Goal: Task Accomplishment & Management: Manage account settings

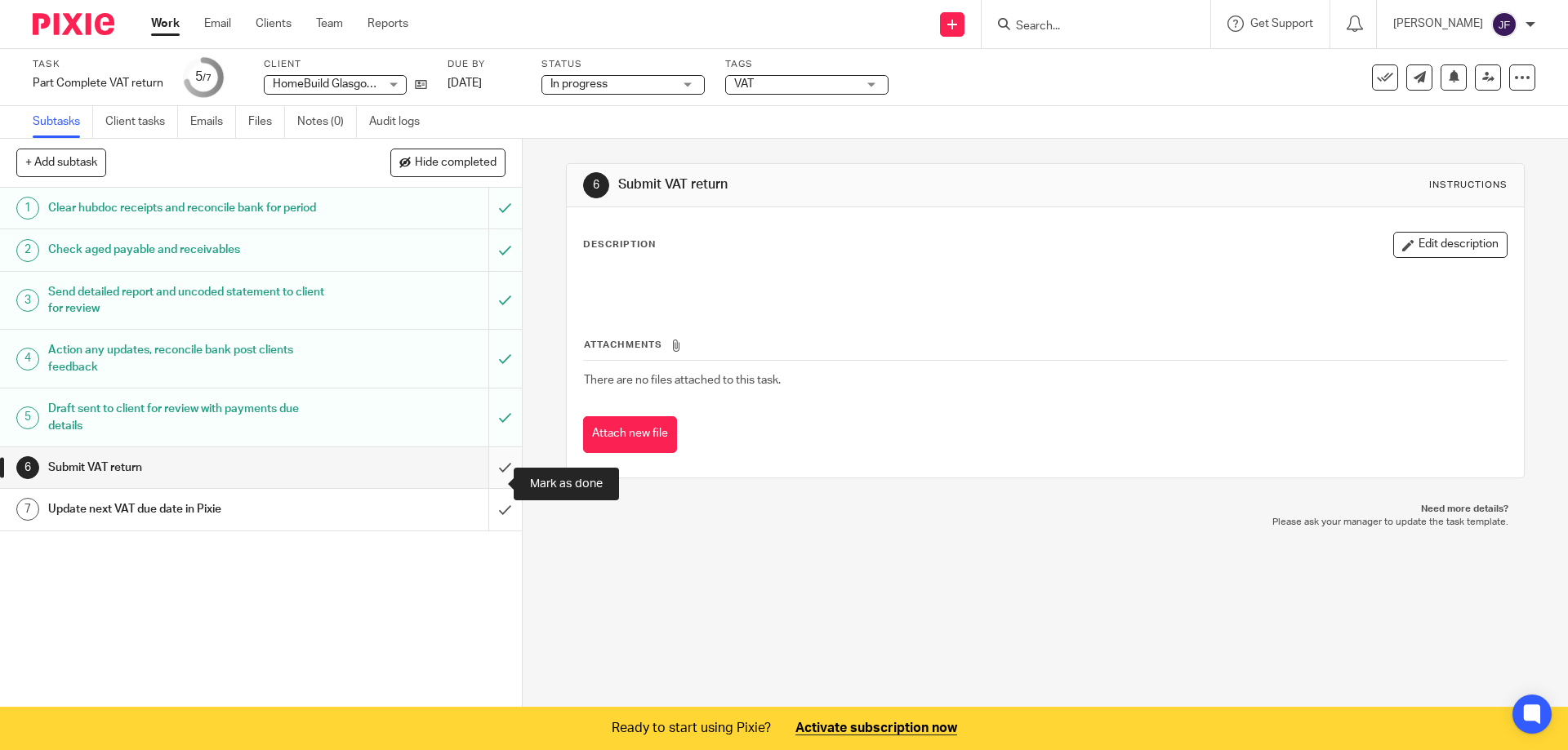
click at [490, 479] on input "submit" at bounding box center [261, 468] width 522 height 41
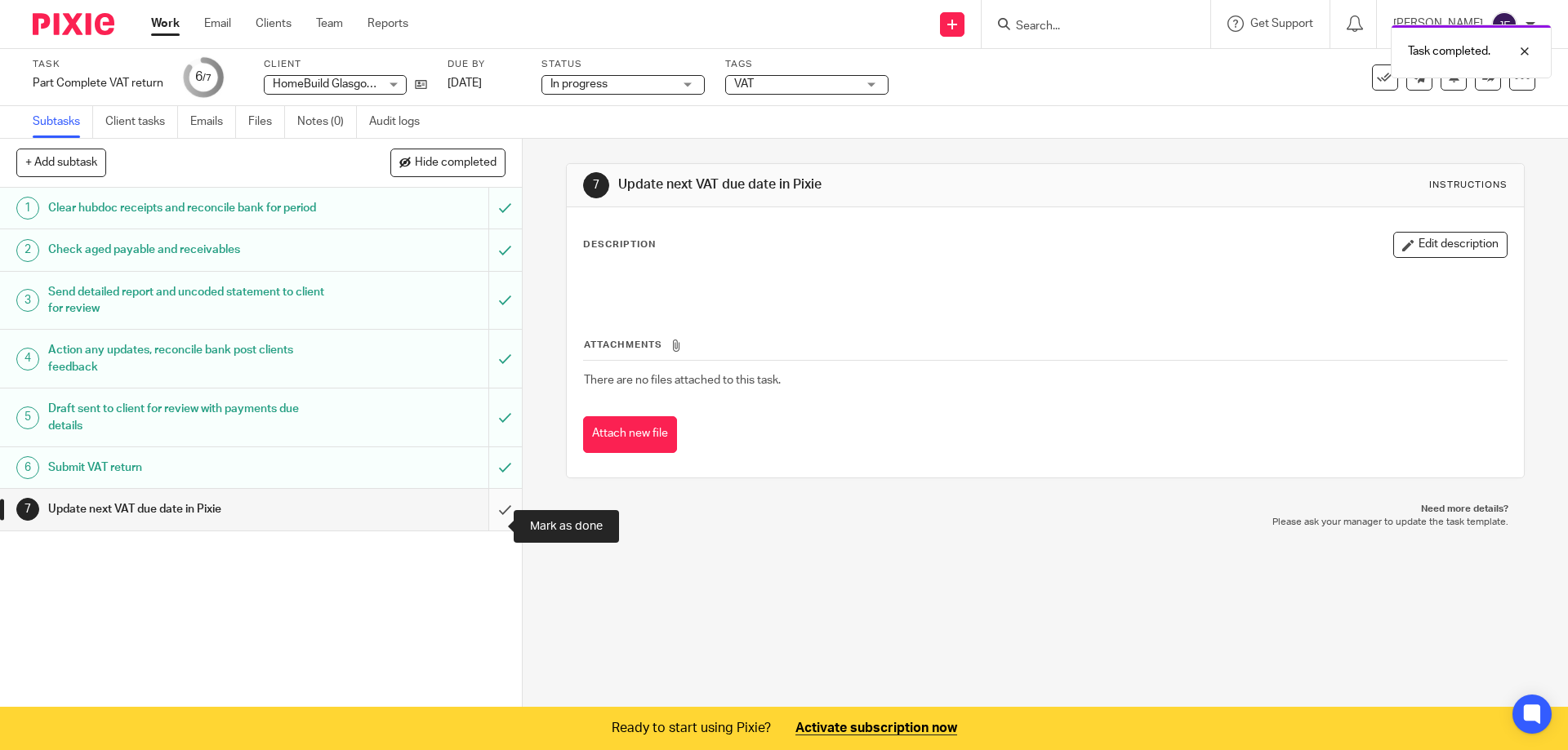
click at [491, 524] on input "submit" at bounding box center [261, 509] width 522 height 41
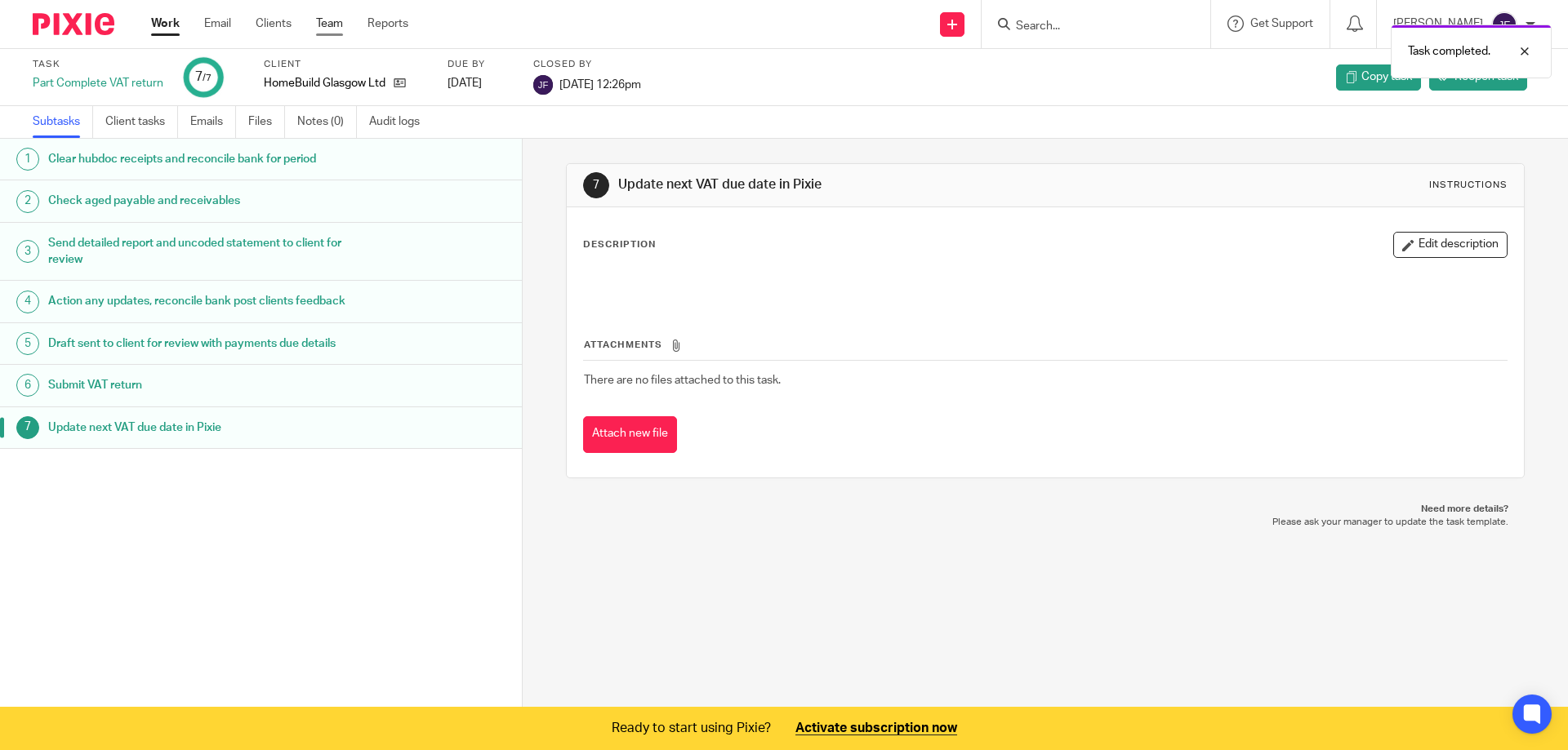
click at [334, 21] on link "Team" at bounding box center [329, 24] width 27 height 17
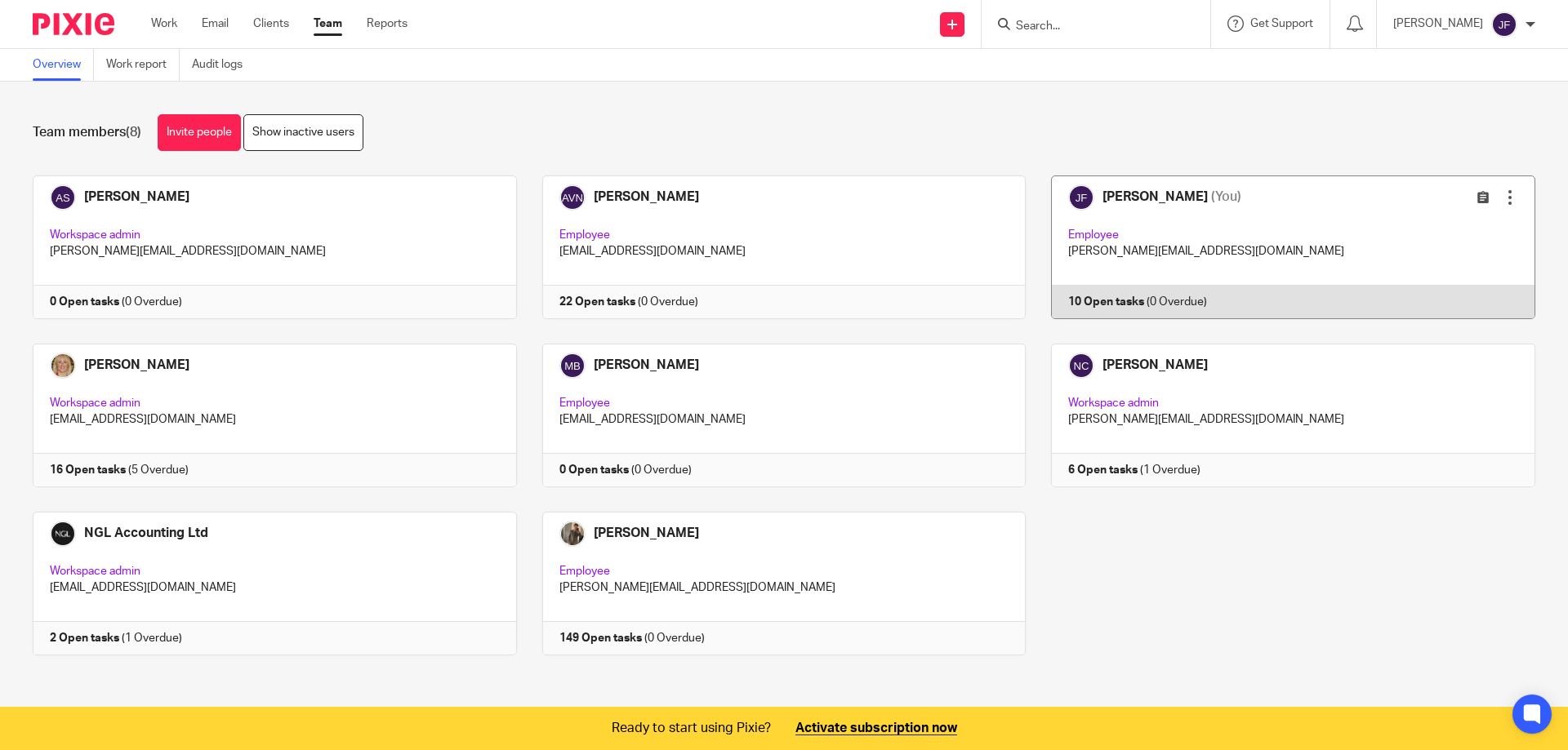
click at [1112, 302] on link at bounding box center [1281, 247] width 510 height 144
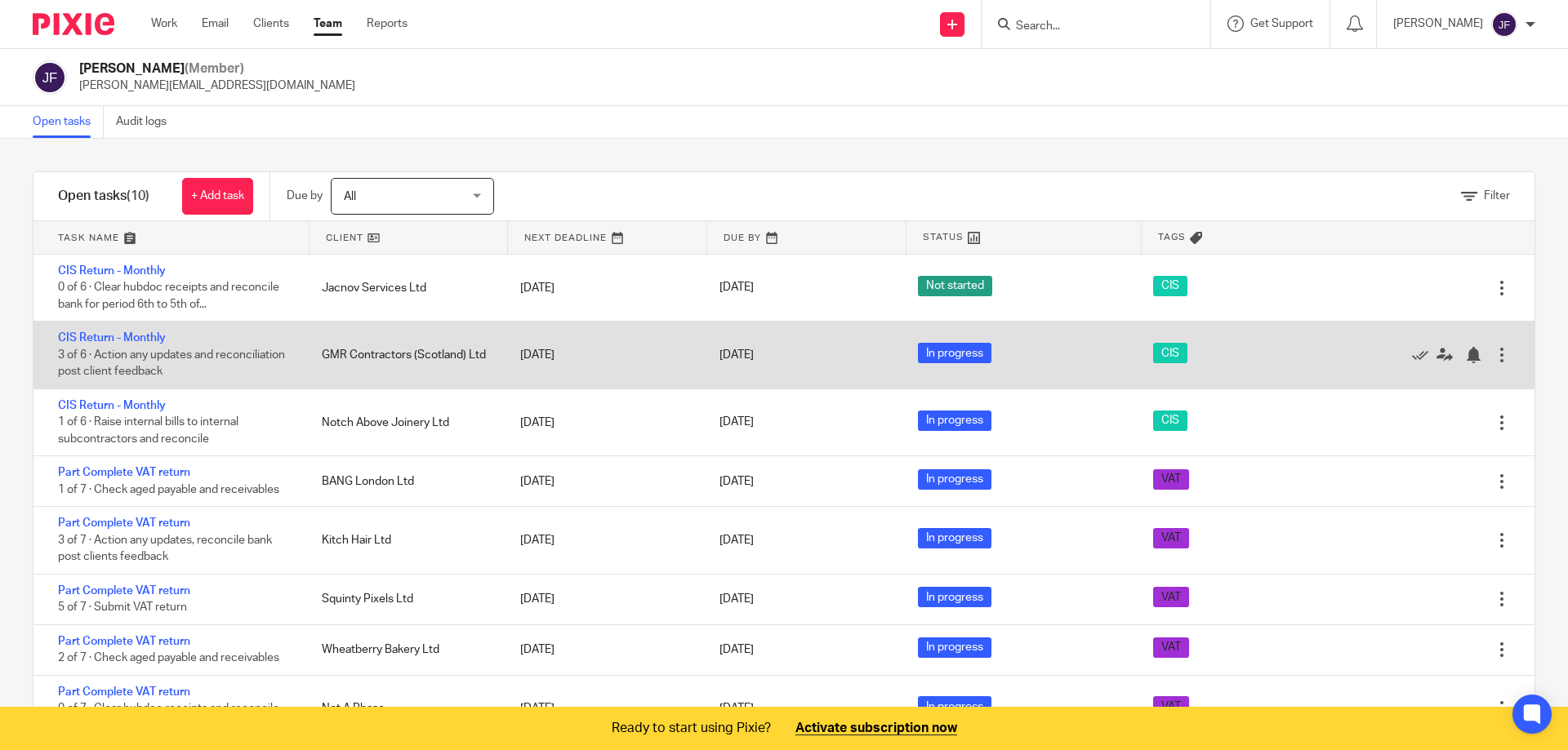
click at [449, 344] on div "GMR Contractors (Scotland) Ltd" at bounding box center [405, 355] width 199 height 33
click at [142, 337] on link "CIS Return - Monthly" at bounding box center [111, 338] width 108 height 12
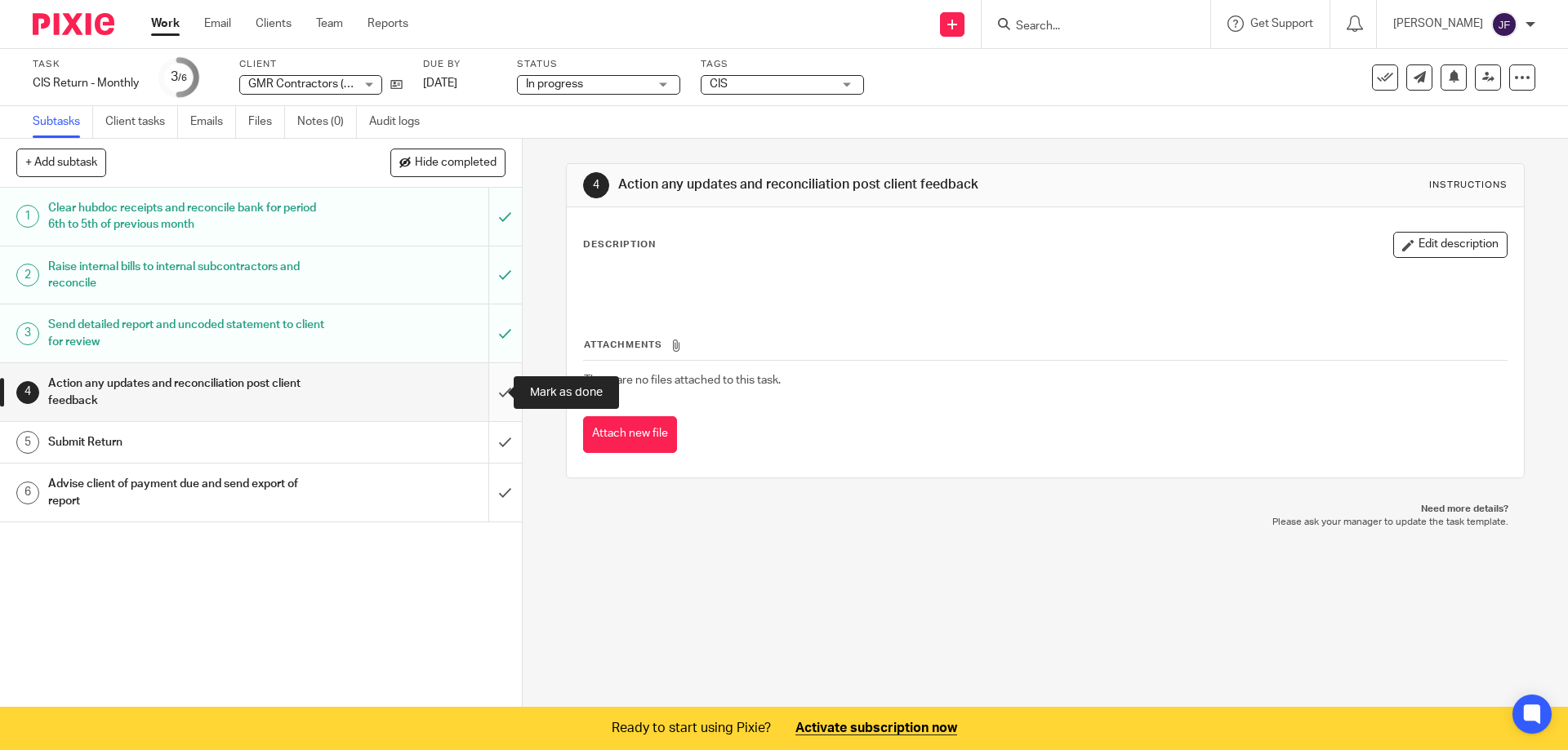
click at [488, 394] on input "submit" at bounding box center [261, 392] width 522 height 58
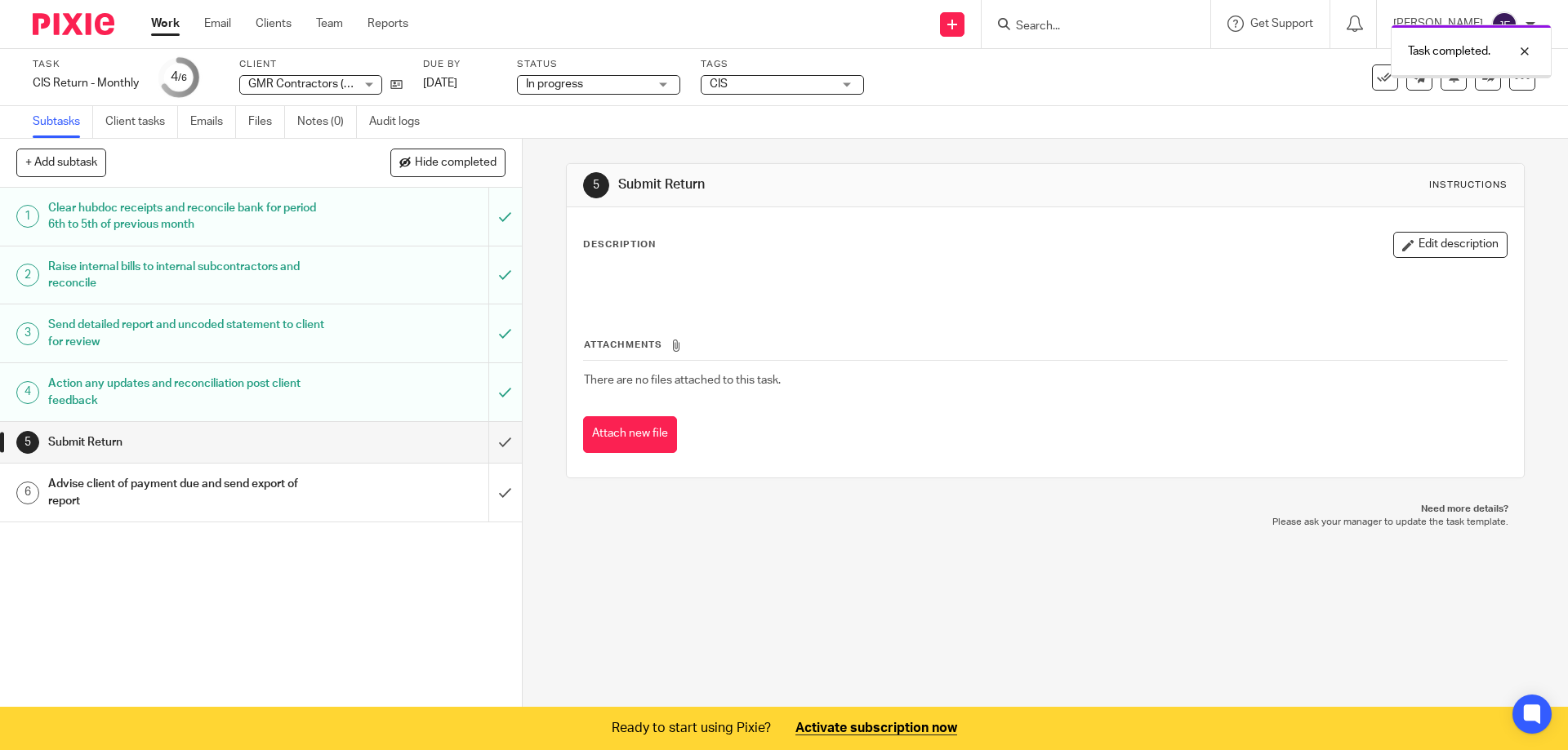
click at [489, 442] on input "submit" at bounding box center [261, 442] width 522 height 41
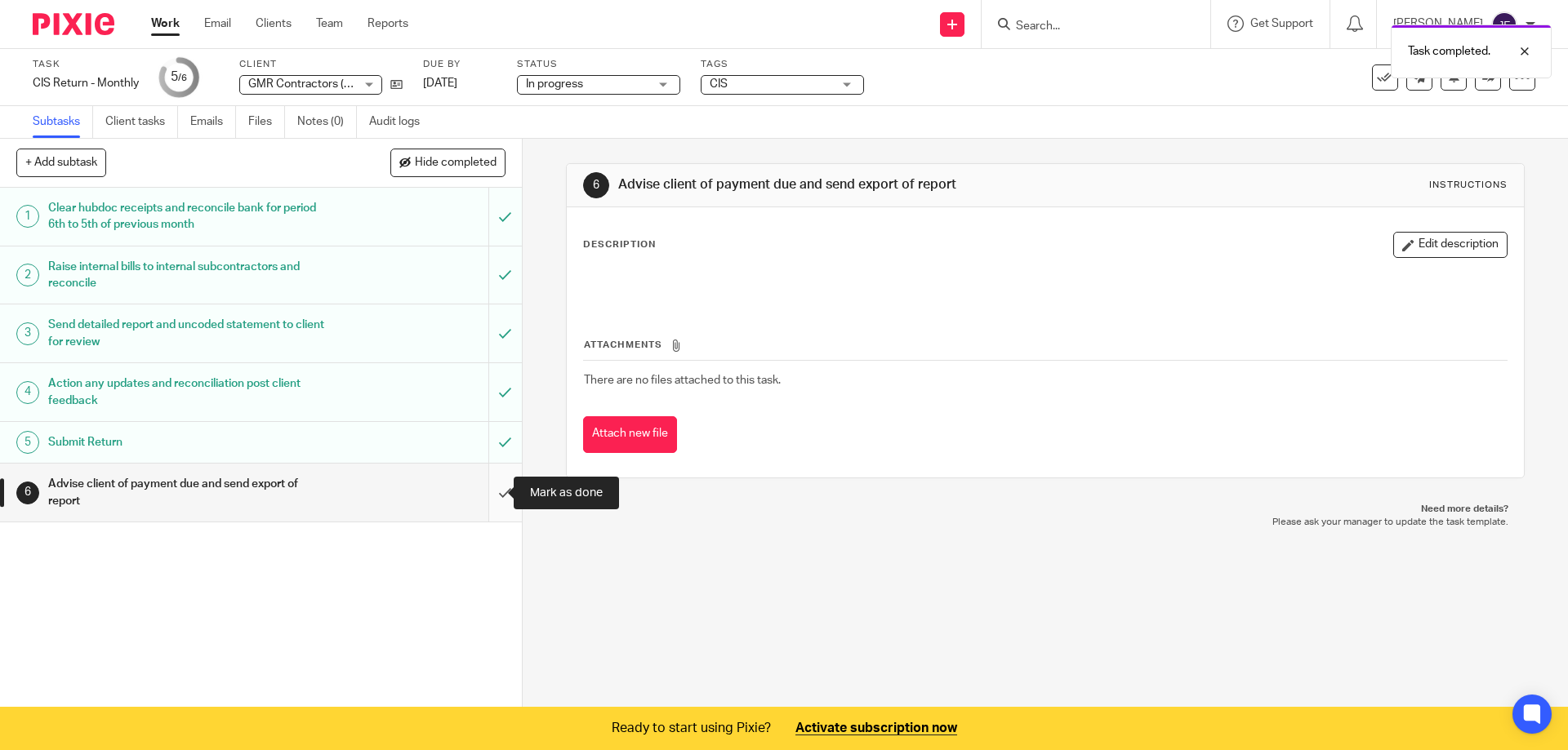
click at [488, 492] on input "submit" at bounding box center [261, 492] width 522 height 58
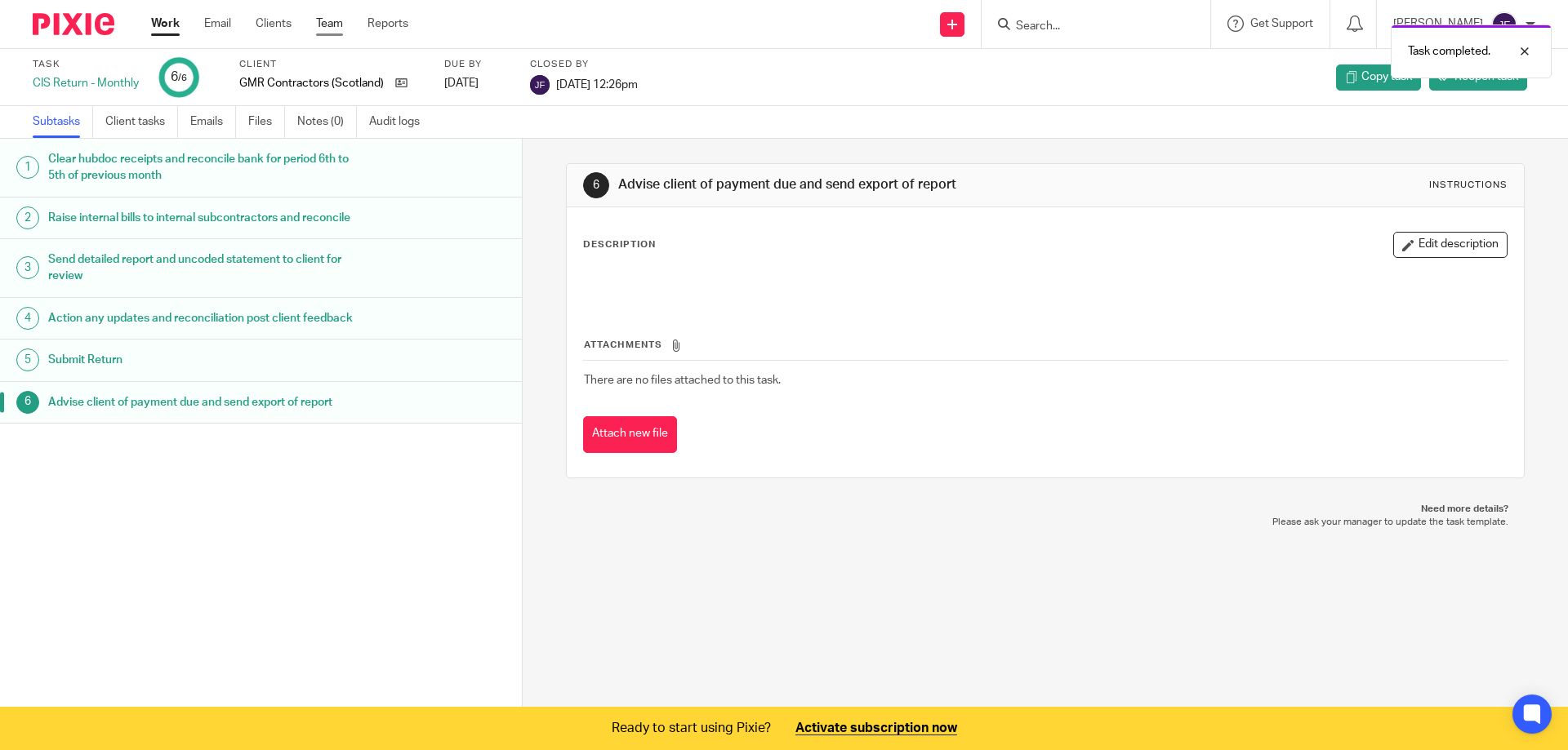
click at [334, 23] on link "Team" at bounding box center [329, 24] width 27 height 17
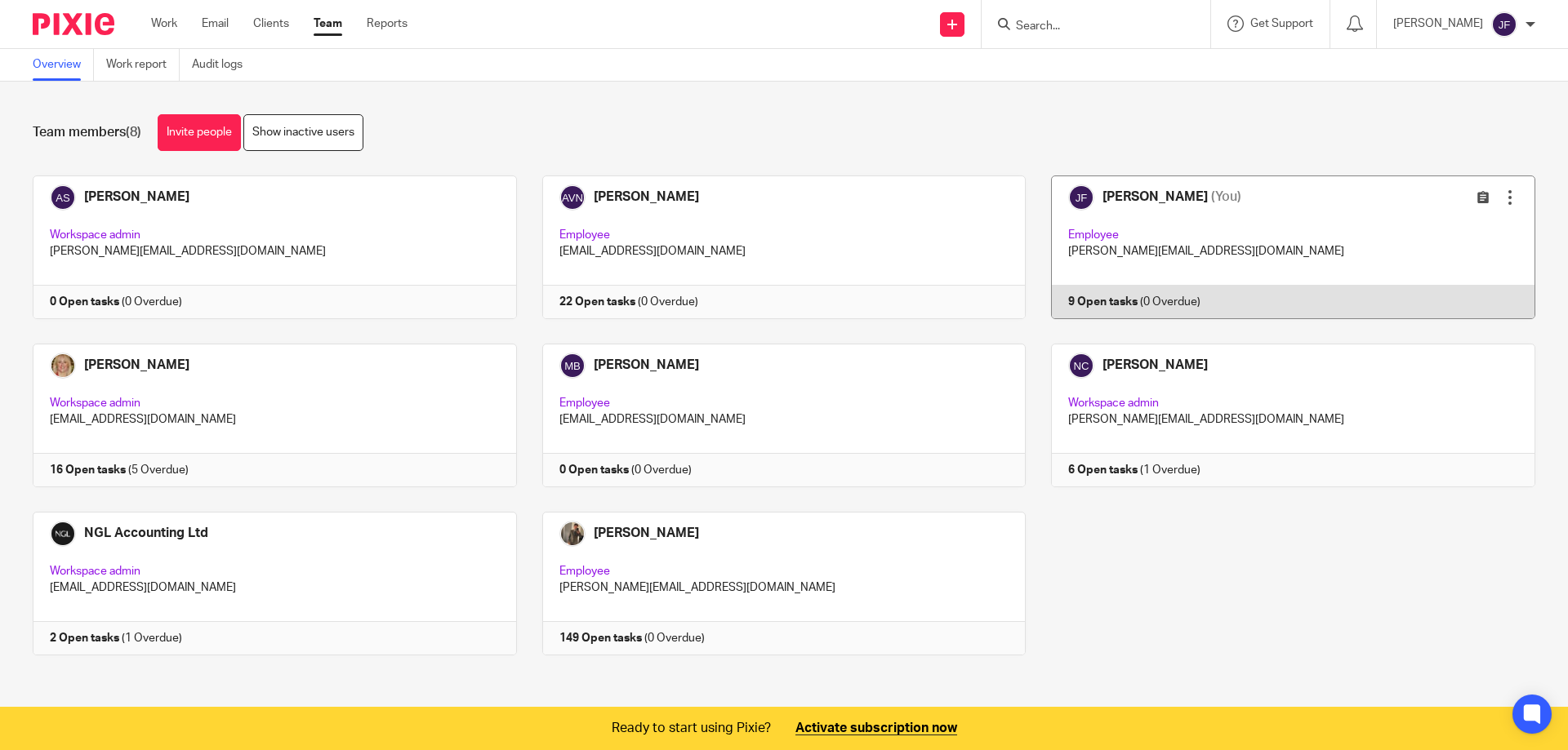
click at [1148, 195] on link at bounding box center [1281, 247] width 510 height 144
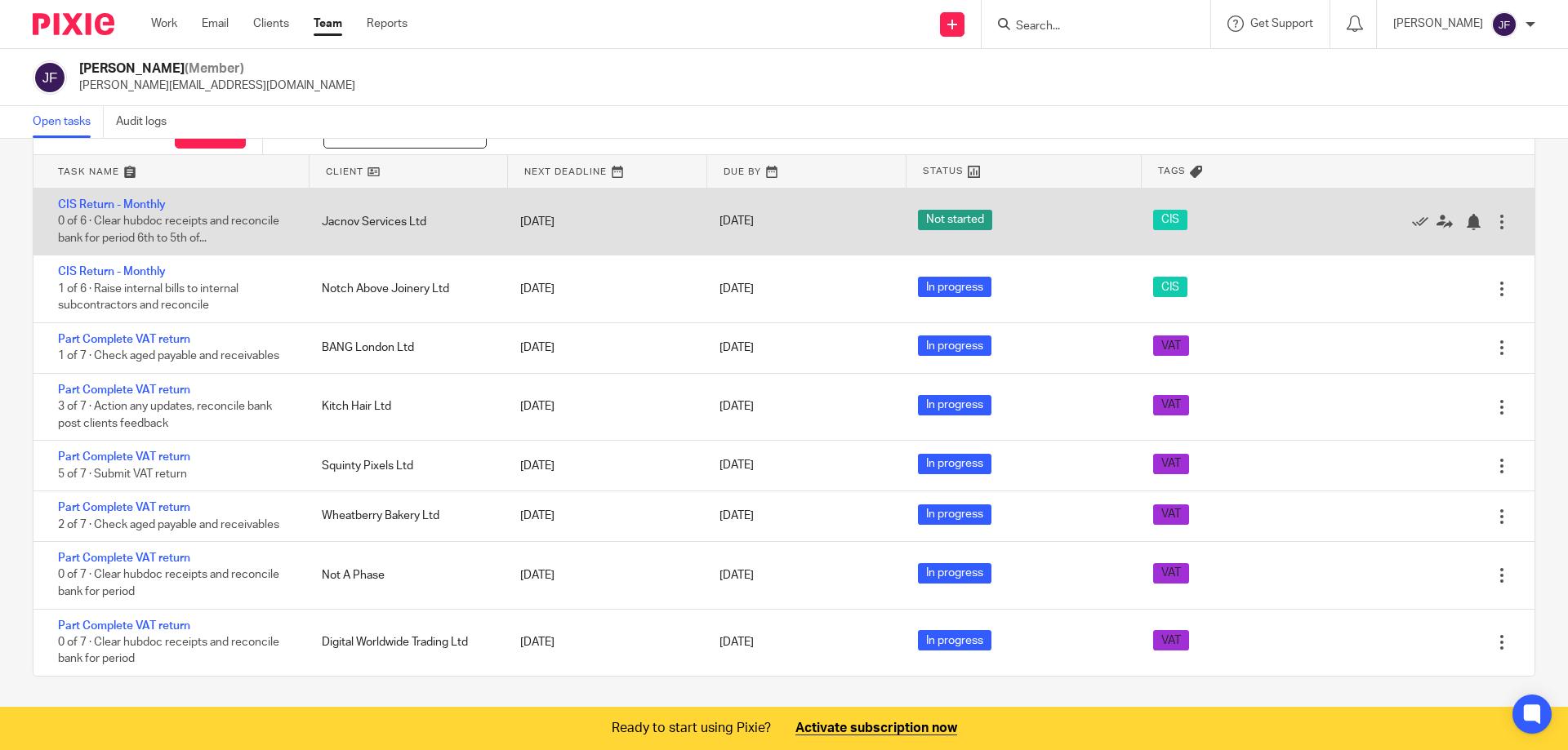
click at [1494, 225] on div at bounding box center [1502, 222] width 17 height 17
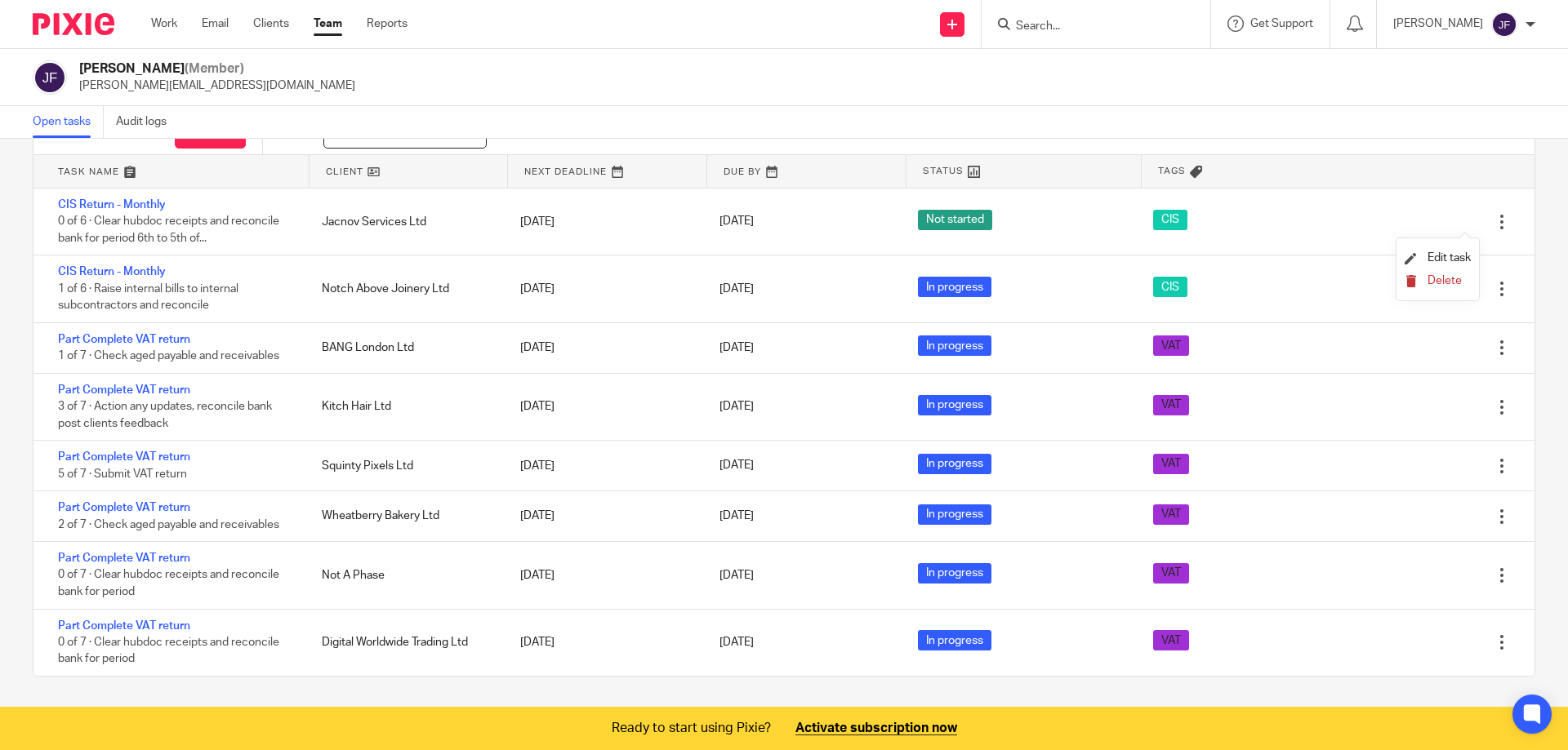
click at [1447, 279] on span "Delete" at bounding box center [1444, 281] width 34 height 12
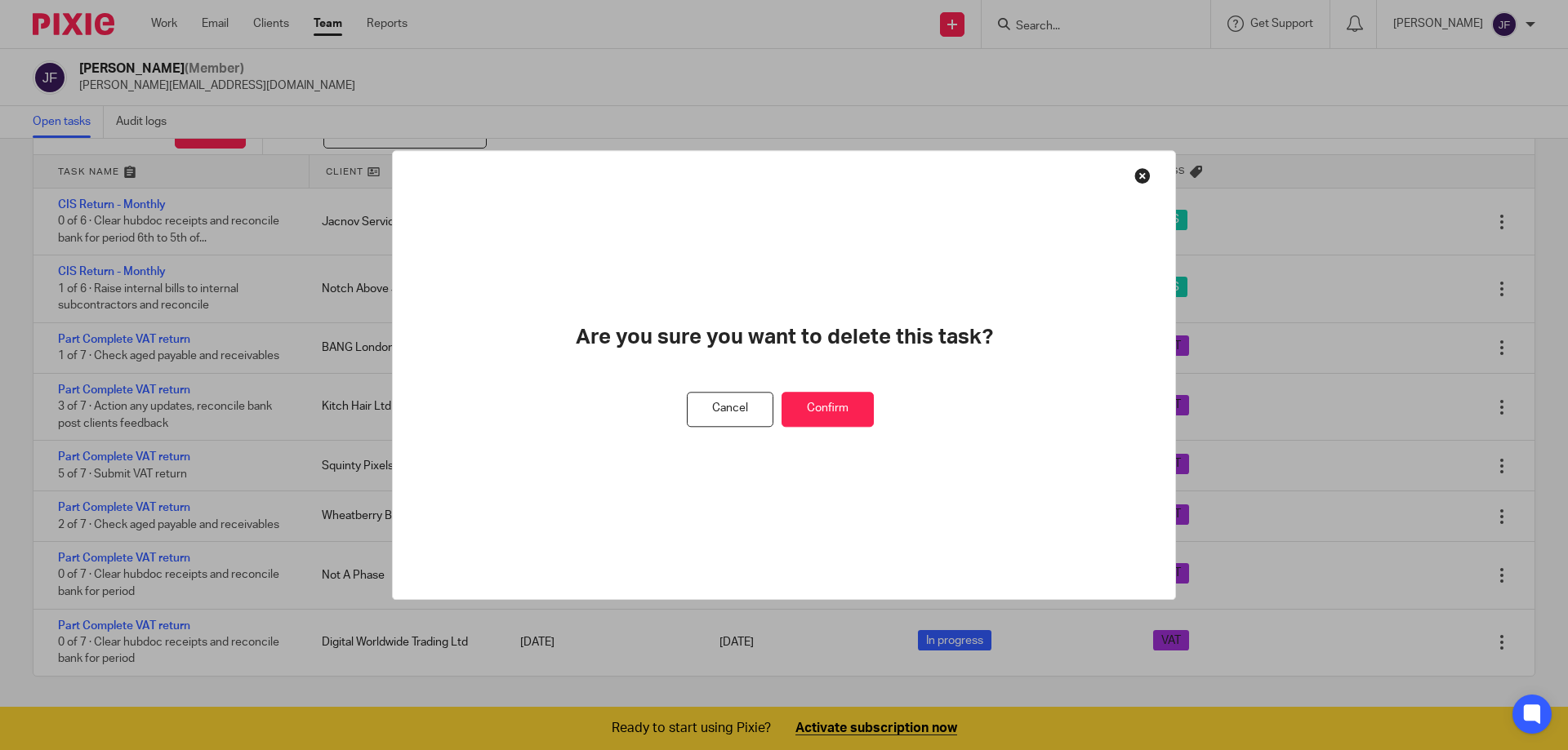
click at [821, 413] on button "Confirm" at bounding box center [828, 409] width 92 height 35
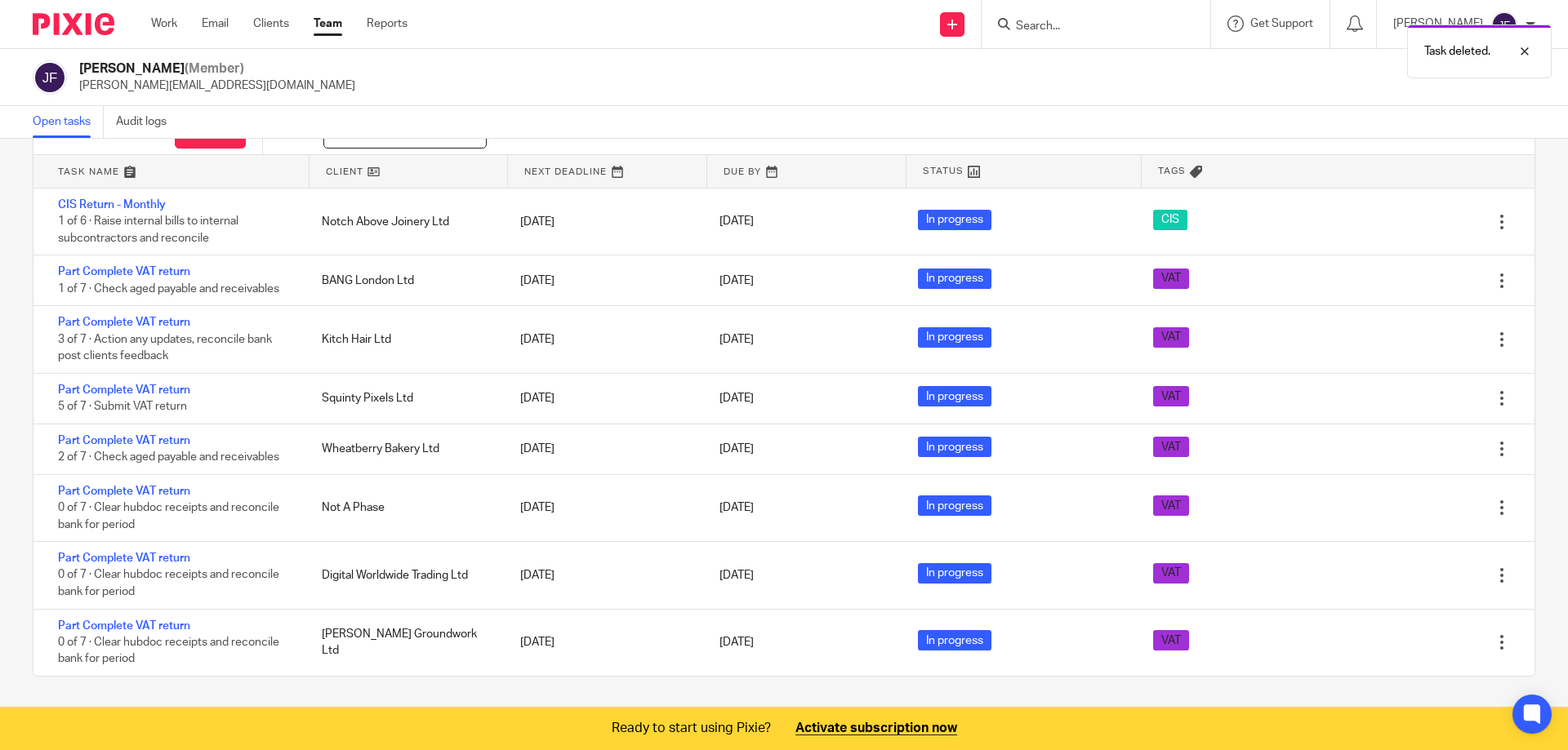
click at [329, 19] on link "Team" at bounding box center [327, 24] width 28 height 17
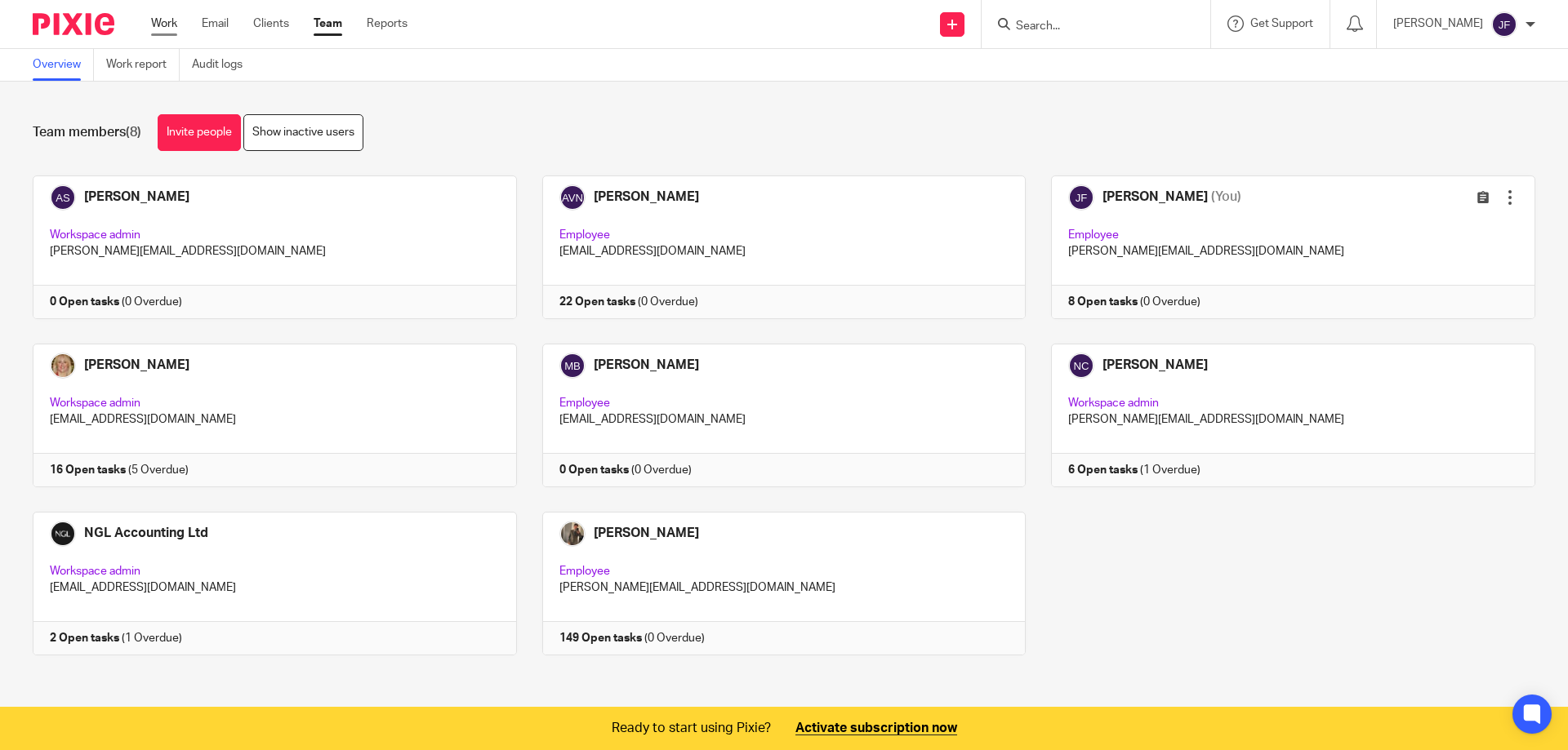
click at [170, 20] on link "Work" at bounding box center [164, 24] width 26 height 17
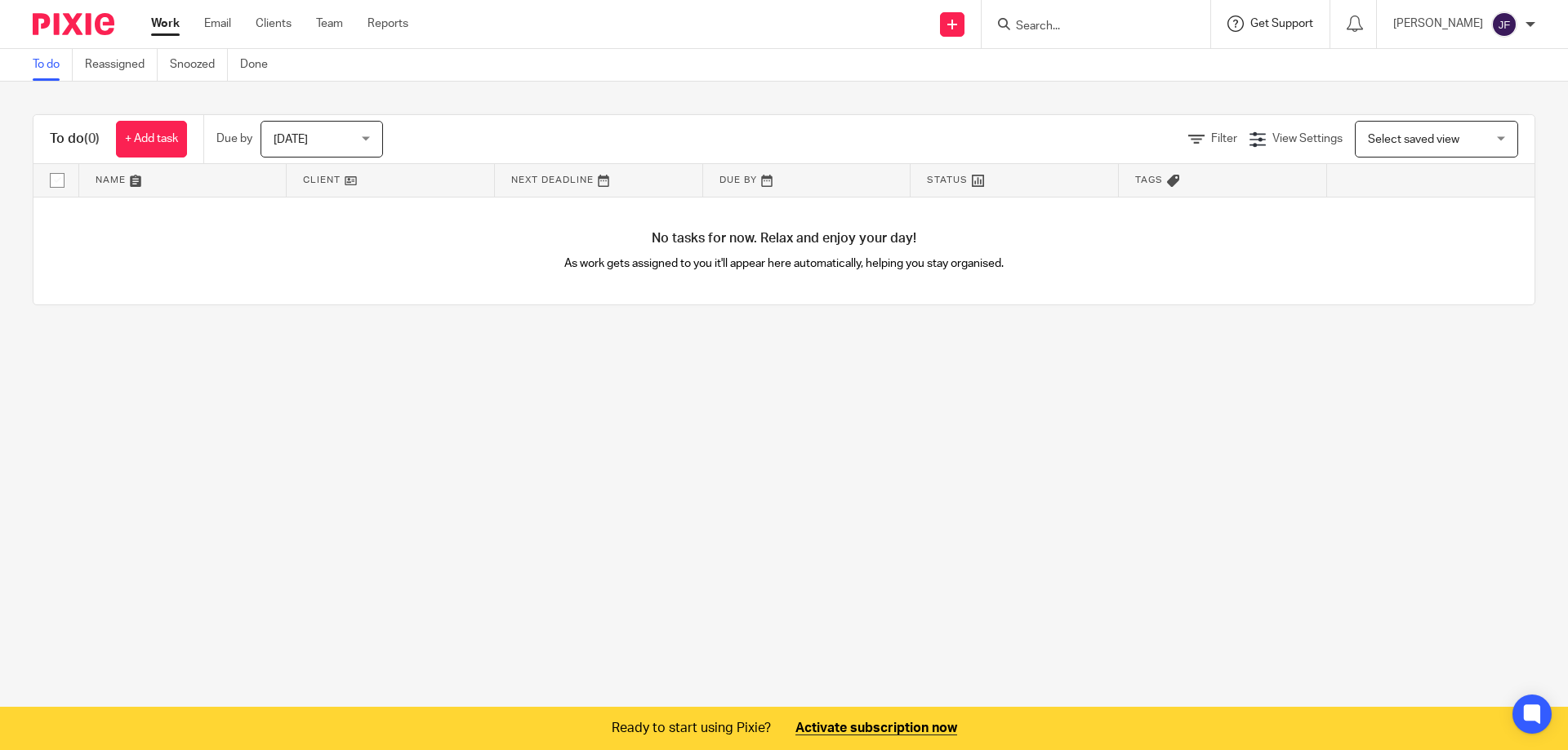
click at [1313, 23] on span "Get Support" at bounding box center [1281, 24] width 63 height 12
click at [1224, 131] on span "Access the academy" at bounding box center [1236, 129] width 138 height 18
click at [273, 25] on link "Clients" at bounding box center [273, 24] width 36 height 17
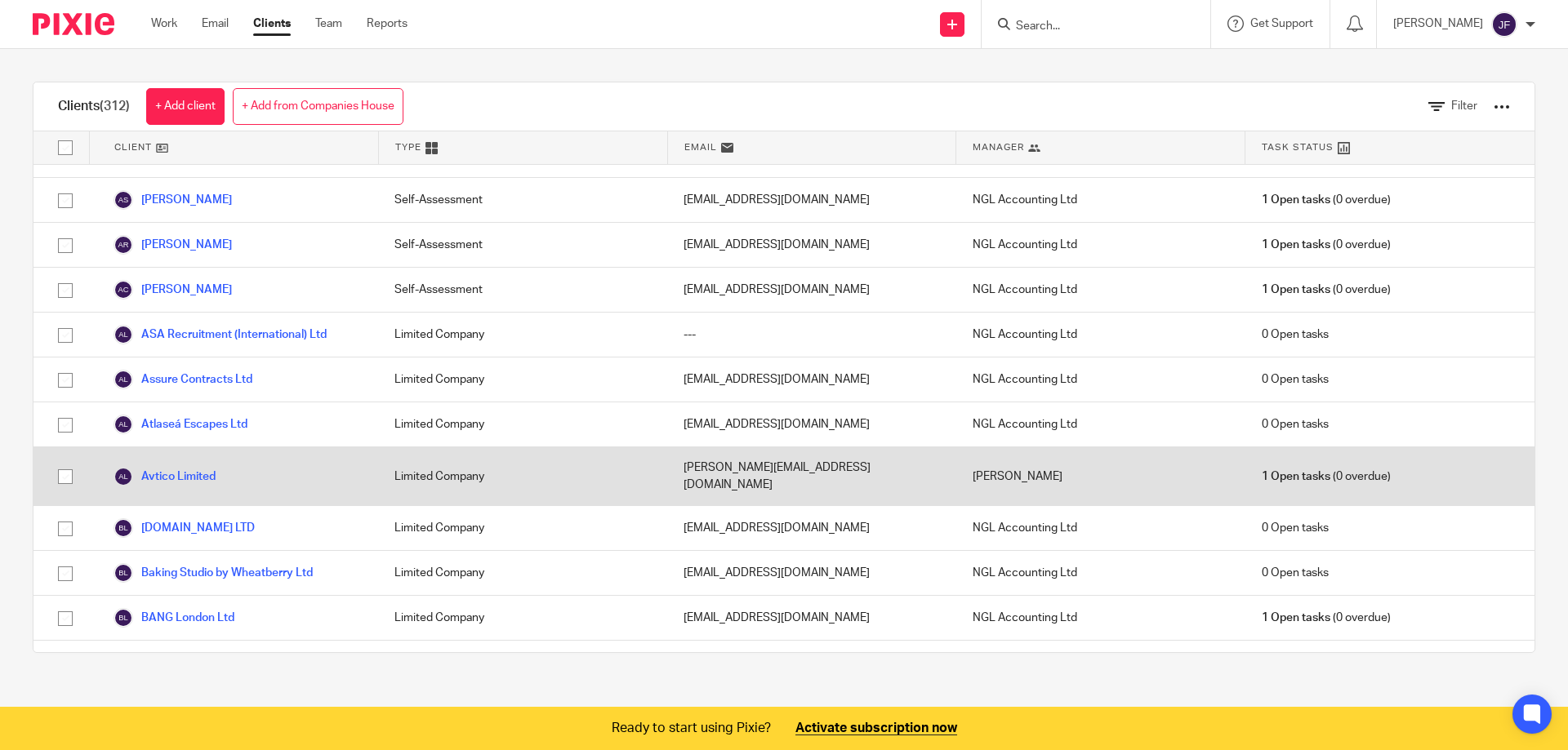
scroll to position [898, 0]
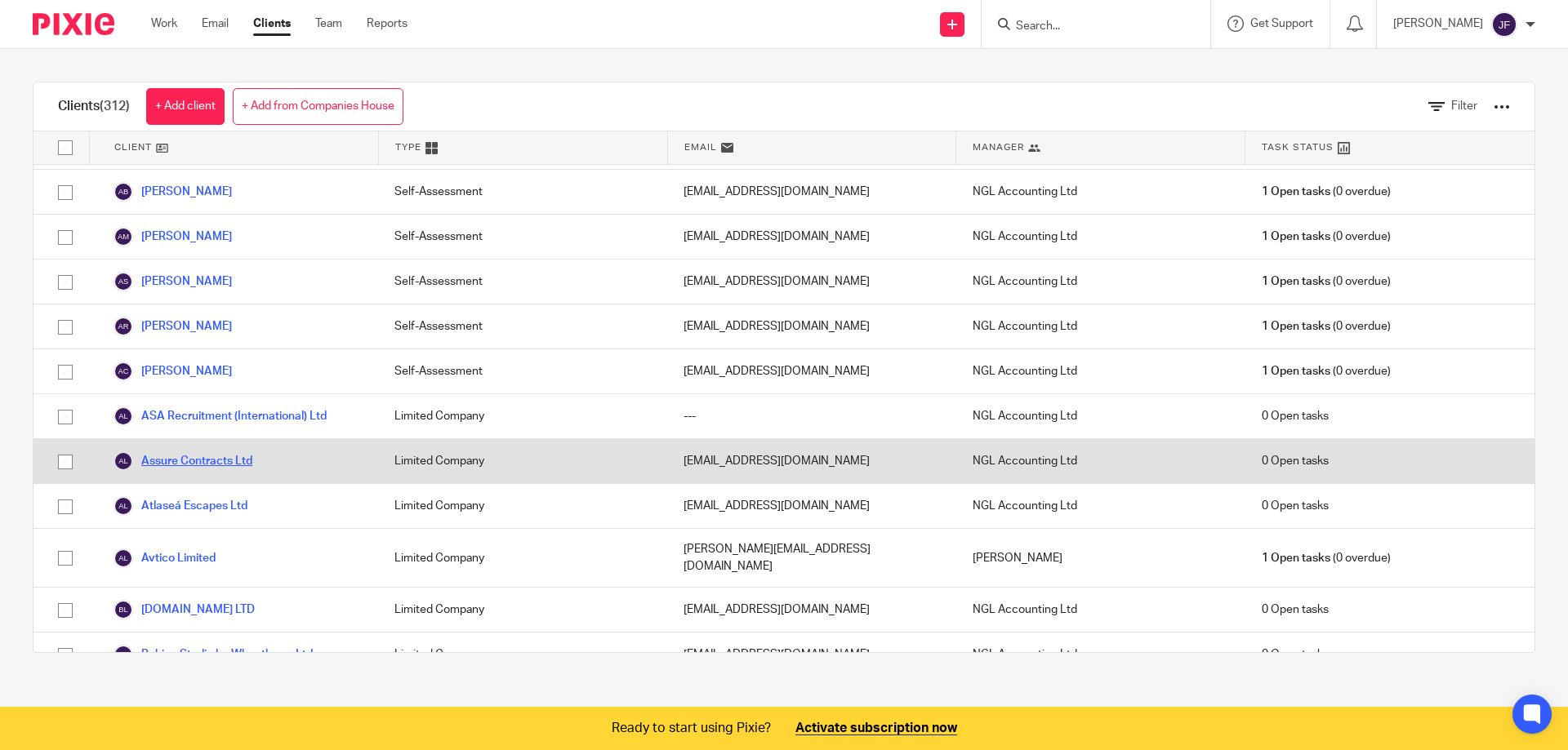
click at [204, 452] on link "Assure Contracts Ltd" at bounding box center [183, 461] width 139 height 19
